Goal: Transaction & Acquisition: Purchase product/service

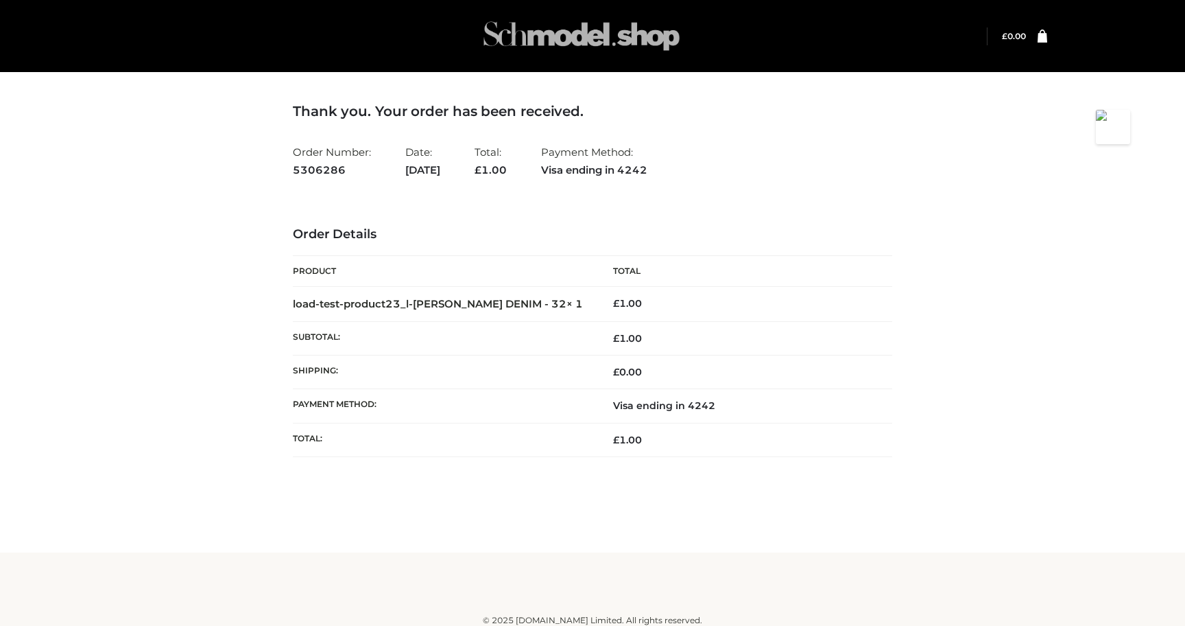
click at [512, 40] on img at bounding box center [582, 36] width 206 height 54
